Goal: Transaction & Acquisition: Obtain resource

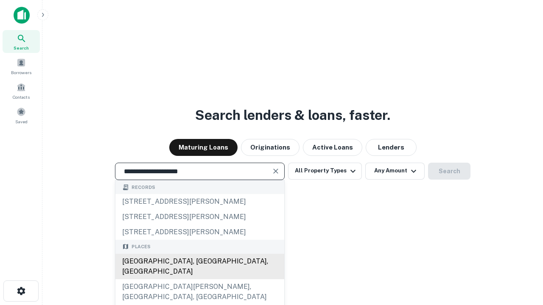
click at [199, 280] on div "[GEOGRAPHIC_DATA], [GEOGRAPHIC_DATA], [GEOGRAPHIC_DATA]" at bounding box center [199, 266] width 169 height 25
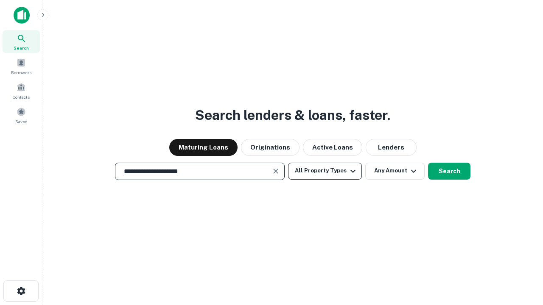
type input "**********"
click at [325, 171] on button "All Property Types" at bounding box center [325, 171] width 74 height 17
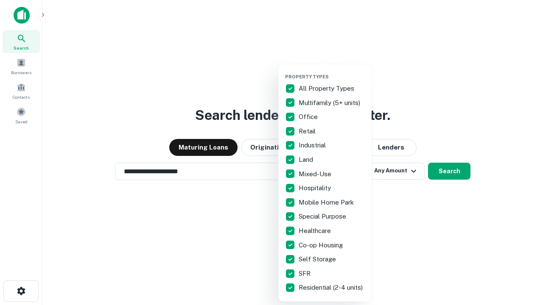
click at [332, 71] on button "button" at bounding box center [331, 71] width 93 height 0
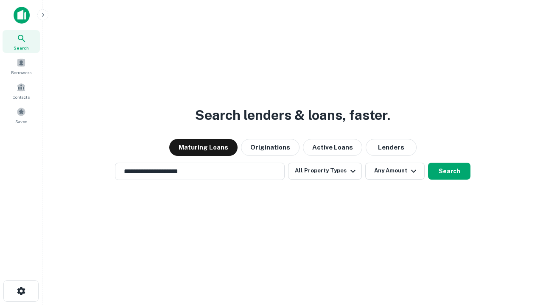
scroll to position [13, 0]
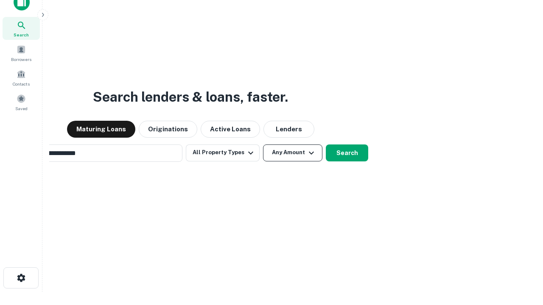
click at [263, 145] on button "Any Amount" at bounding box center [292, 153] width 59 height 17
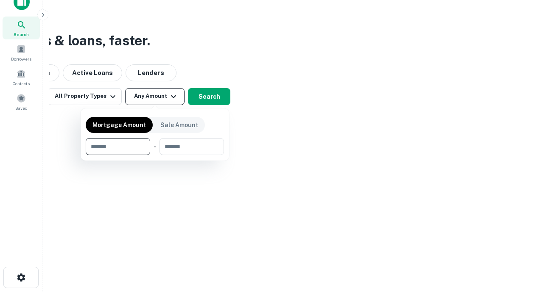
type input "*******"
click at [155, 155] on button "button" at bounding box center [155, 155] width 138 height 0
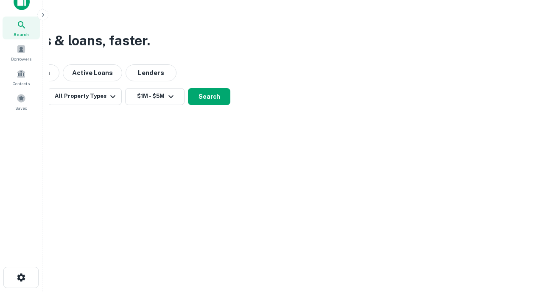
scroll to position [5, 157]
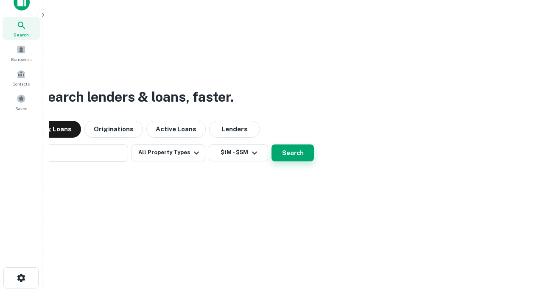
click at [271, 145] on button "Search" at bounding box center [292, 153] width 42 height 17
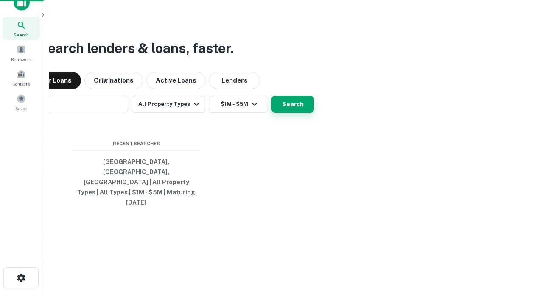
scroll to position [22, 240]
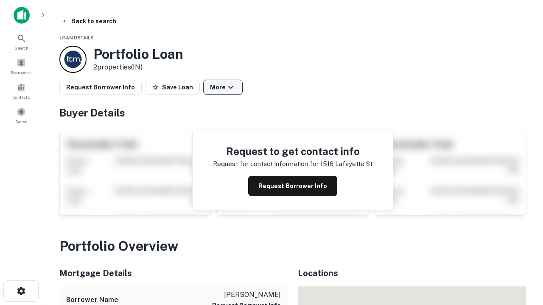
click at [223, 87] on button "More" at bounding box center [222, 87] width 39 height 15
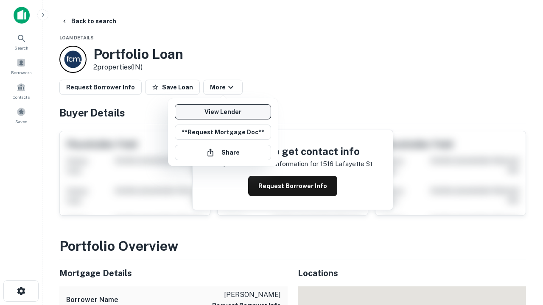
click at [223, 112] on link "View Lender" at bounding box center [223, 111] width 96 height 15
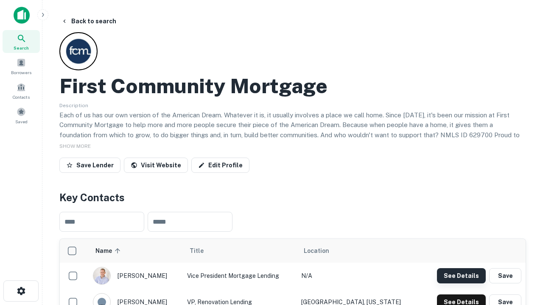
click at [461, 276] on button "See Details" at bounding box center [461, 276] width 49 height 15
